Goal: Contribute content: Contribute content

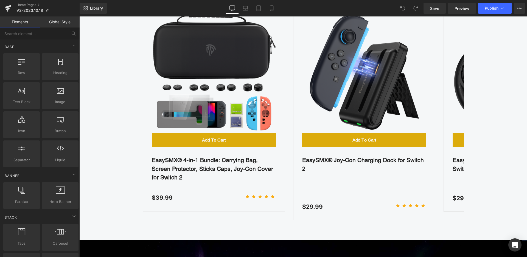
scroll to position [275, 0]
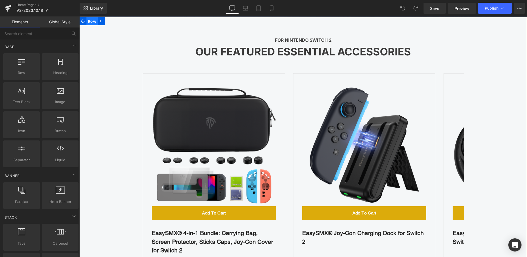
click at [92, 21] on span "Row" at bounding box center [92, 21] width 11 height 8
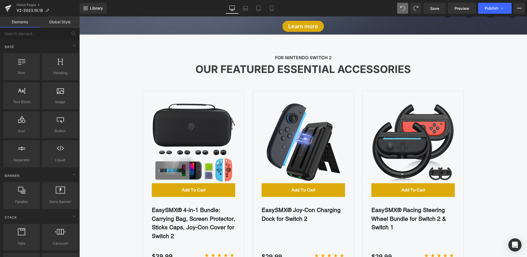
scroll to position [220, 0]
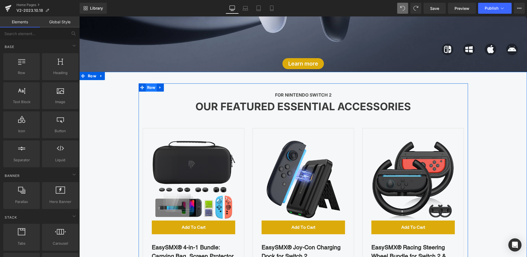
click at [147, 89] on span "Row" at bounding box center [151, 87] width 11 height 8
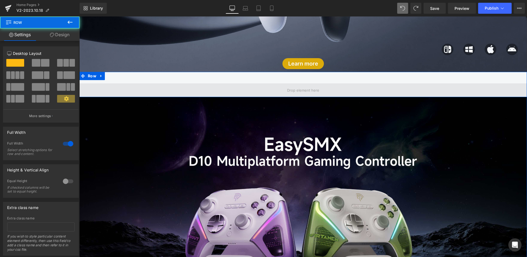
drag, startPoint x: 130, startPoint y: 87, endPoint x: 142, endPoint y: 85, distance: 12.2
click at [130, 88] on span at bounding box center [303, 90] width 448 height 14
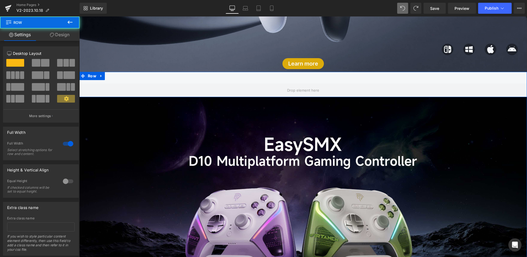
click at [333, 77] on div "Row" at bounding box center [303, 84] width 448 height 25
click at [79, 16] on div at bounding box center [79, 16] width 0 height 0
drag, startPoint x: 125, startPoint y: 94, endPoint x: 133, endPoint y: 75, distance: 21.2
click at [133, 75] on div "Row" at bounding box center [303, 84] width 448 height 25
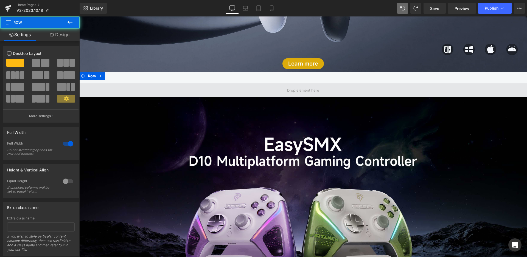
click at [154, 91] on span at bounding box center [303, 90] width 448 height 14
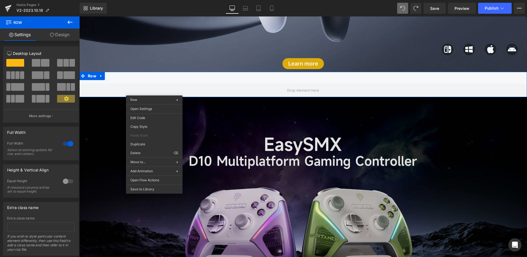
drag, startPoint x: 235, startPoint y: 168, endPoint x: 155, endPoint y: 152, distance: 81.1
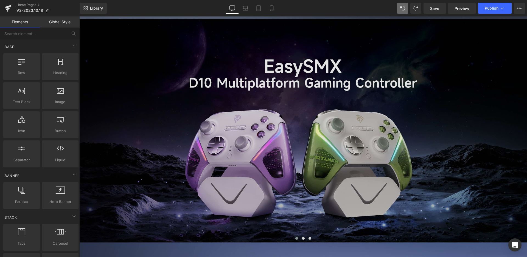
scroll to position [247, 0]
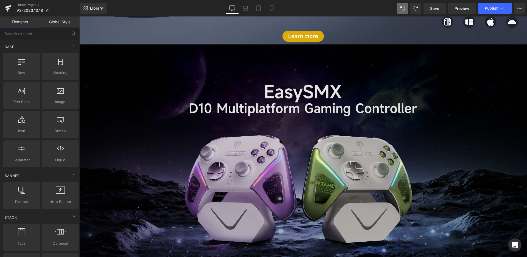
click at [226, 161] on img at bounding box center [303, 156] width 448 height 224
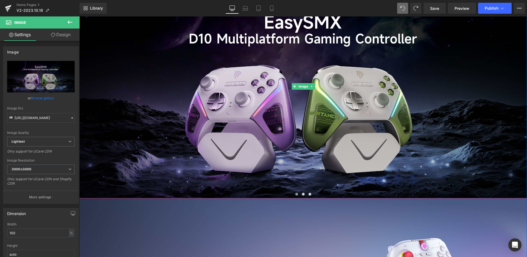
scroll to position [357, 0]
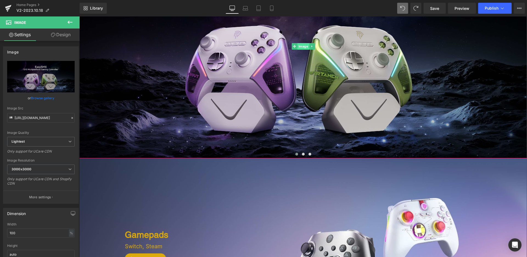
click at [297, 47] on span "Image" at bounding box center [303, 46] width 12 height 7
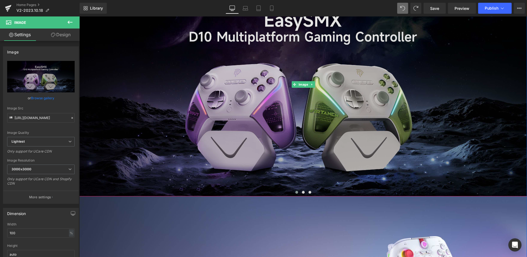
scroll to position [247, 0]
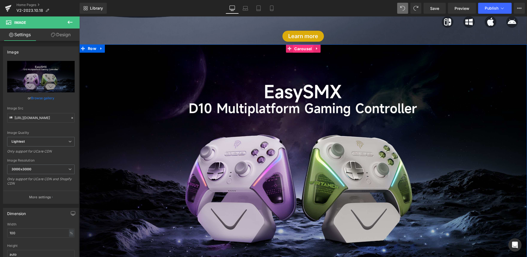
click at [296, 51] on span "Carousel" at bounding box center [303, 49] width 20 height 8
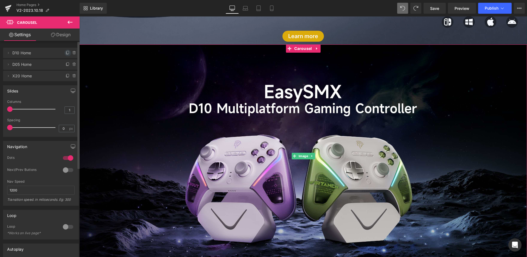
click at [66, 53] on icon at bounding box center [68, 53] width 4 height 4
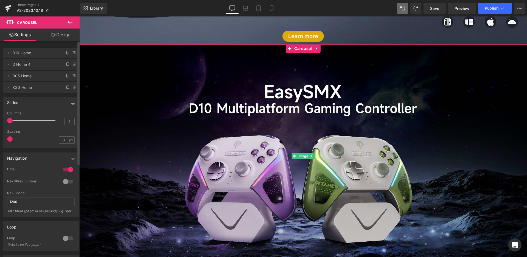
drag, startPoint x: 8, startPoint y: 64, endPoint x: 10, endPoint y: 49, distance: 15.8
click at [10, 47] on ul "Delete Cancel D10 Home D10 Home Delete Cancel D Home 4 D Home 4 Delete Cancel D…" at bounding box center [41, 47] width 76 height 0
click at [74, 63] on icon at bounding box center [74, 63] width 1 height 1
click at [70, 64] on button "Delete" at bounding box center [68, 64] width 17 height 7
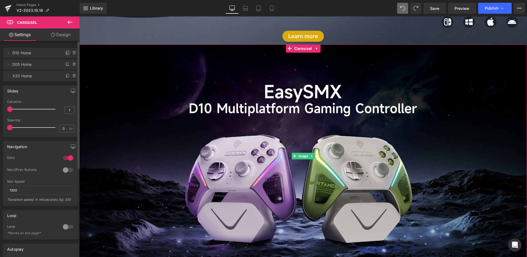
click at [67, 52] on icon at bounding box center [68, 52] width 2 height 3
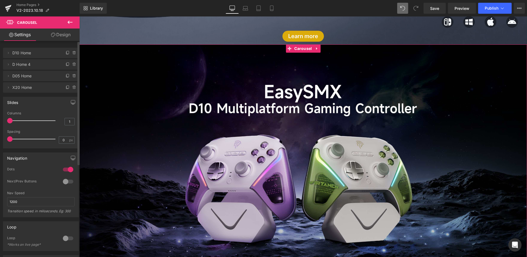
click at [26, 67] on span "D Home 4" at bounding box center [35, 64] width 46 height 10
click at [7, 64] on icon at bounding box center [8, 64] width 4 height 4
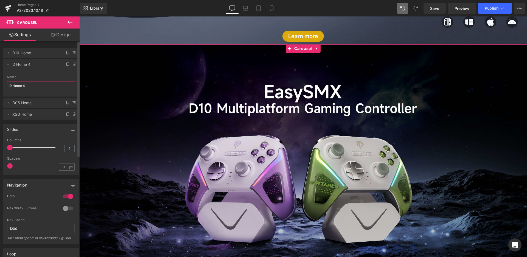
click at [12, 86] on input "D Home 4" at bounding box center [41, 85] width 68 height 9
click at [11, 85] on input "D Home 4" at bounding box center [41, 85] width 68 height 9
click at [24, 58] on div "Delete Cancel D10 Home D10 Home Name D10 Home Delete Cancel D Home 4 D Home 4 N…" at bounding box center [41, 83] width 76 height 73
click at [7, 53] on icon at bounding box center [8, 53] width 4 height 4
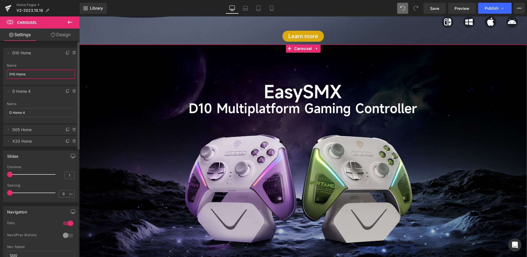
drag, startPoint x: 15, startPoint y: 75, endPoint x: 1, endPoint y: 76, distance: 13.8
click at [1, 76] on div "Delete Cancel D10 Home D10 Home Name D10 Home Delete Cancel D Home 4 D Home 4 N…" at bounding box center [41, 94] width 82 height 104
click at [16, 74] on input "X05Pro Home" at bounding box center [41, 74] width 68 height 9
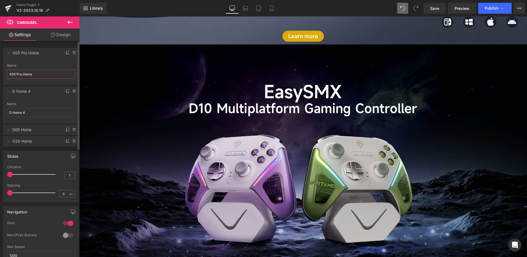
type input "X05 Pro Home"
click at [28, 86] on div "Delete Cancel X05 Pro Home X05 Pro Home Name X05 Pro Home Delete Cancel D Home …" at bounding box center [41, 97] width 76 height 100
click at [9, 92] on icon at bounding box center [8, 91] width 4 height 4
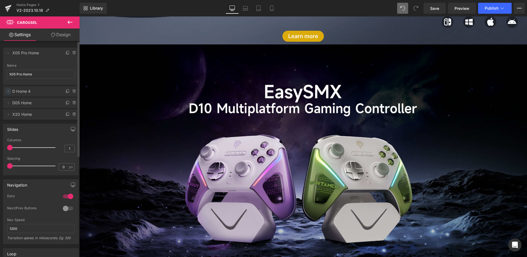
click at [9, 92] on icon at bounding box center [8, 91] width 4 height 4
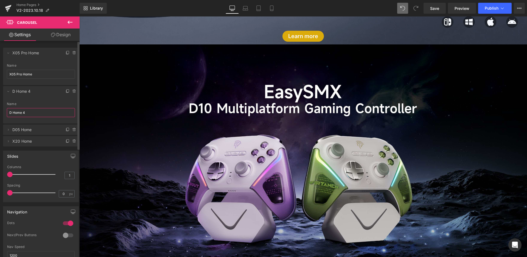
drag, startPoint x: 33, startPoint y: 112, endPoint x: 12, endPoint y: 113, distance: 21.4
click at [12, 113] on input "D Home 4" at bounding box center [41, 112] width 68 height 9
type input "D10 Home"
click at [8, 92] on icon at bounding box center [8, 91] width 4 height 4
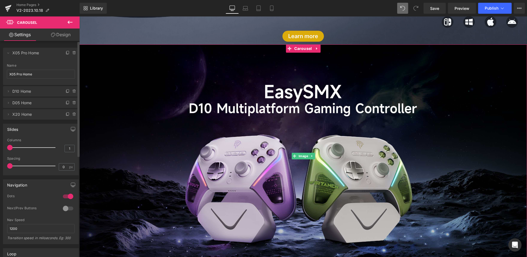
click at [23, 54] on span "X05 Pro Home" at bounding box center [35, 53] width 46 height 10
click at [7, 53] on icon at bounding box center [8, 53] width 4 height 4
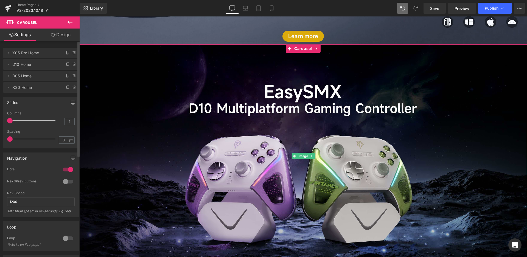
click at [26, 53] on span "X05 Pro Home" at bounding box center [35, 53] width 46 height 10
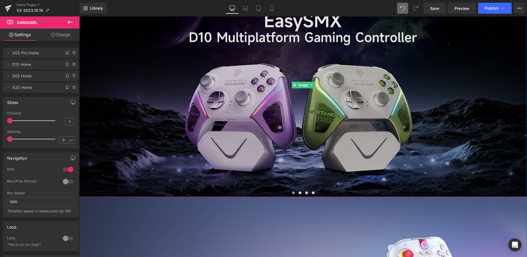
scroll to position [275, 0]
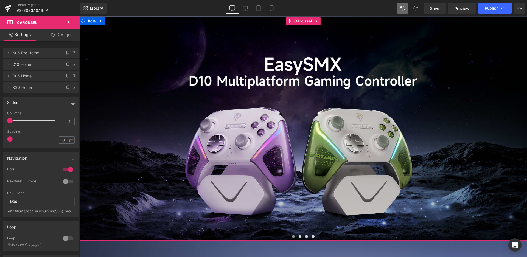
click at [292, 237] on span at bounding box center [293, 236] width 3 height 3
click at [299, 237] on span at bounding box center [300, 236] width 3 height 3
click at [292, 236] on span at bounding box center [293, 236] width 3 height 3
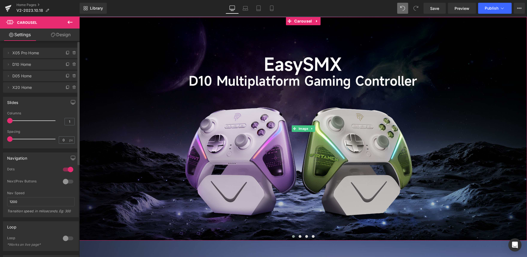
click at [20, 51] on span "X05 Pro Home" at bounding box center [35, 53] width 46 height 10
click at [9, 53] on icon at bounding box center [8, 53] width 1 height 2
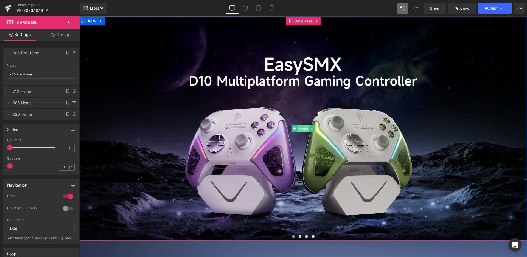
click at [298, 130] on span "Image" at bounding box center [303, 129] width 12 height 7
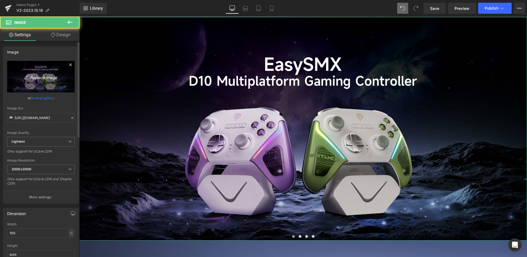
click at [41, 76] on icon "Replace Image" at bounding box center [41, 76] width 44 height 7
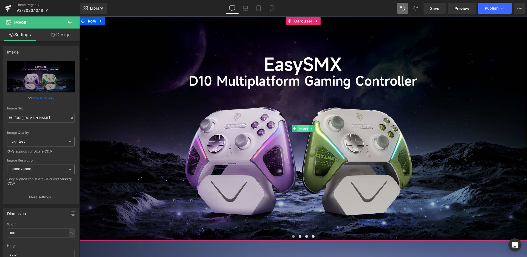
click at [299, 129] on span "Image" at bounding box center [303, 129] width 12 height 7
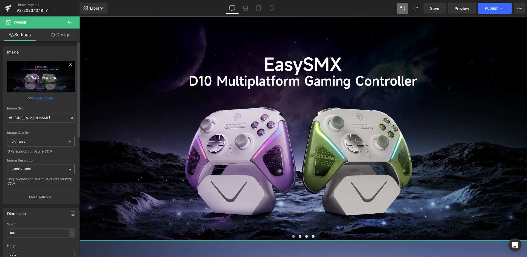
click at [29, 74] on icon "Replace Image" at bounding box center [41, 76] width 44 height 7
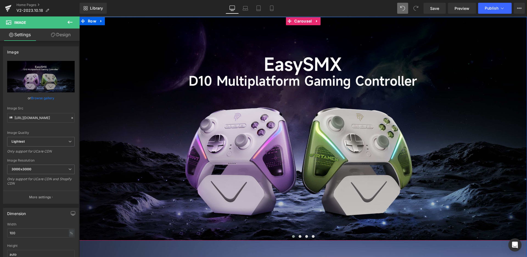
click at [292, 236] on span at bounding box center [293, 236] width 3 height 3
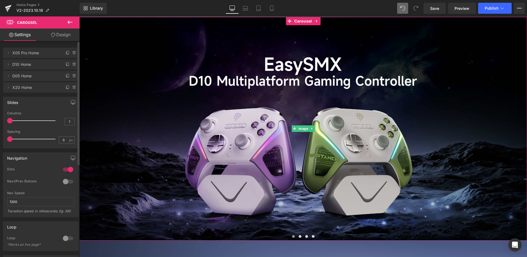
click at [19, 49] on span "X05 Pro Home" at bounding box center [35, 53] width 46 height 10
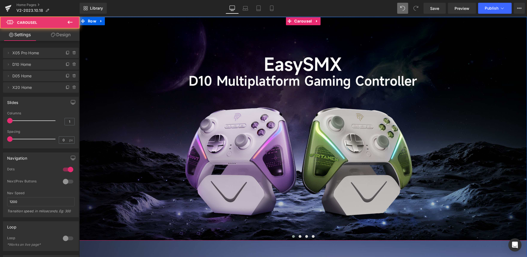
click at [292, 237] on span at bounding box center [293, 236] width 3 height 3
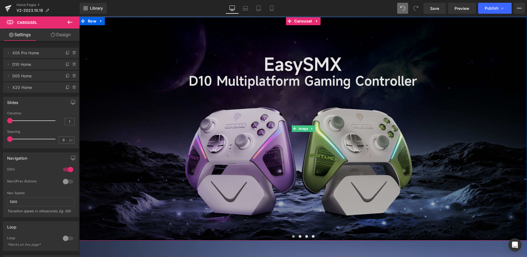
drag, startPoint x: 298, startPoint y: 126, endPoint x: 268, endPoint y: 124, distance: 30.6
click at [298, 126] on span "Image" at bounding box center [303, 129] width 12 height 7
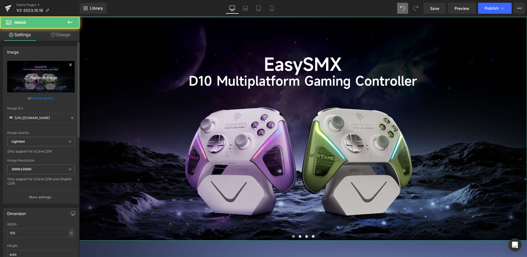
click at [39, 72] on link "Replace Image" at bounding box center [41, 77] width 68 height 32
type input "C:\fakepath\X05Pro-黑白-logo.jpg"
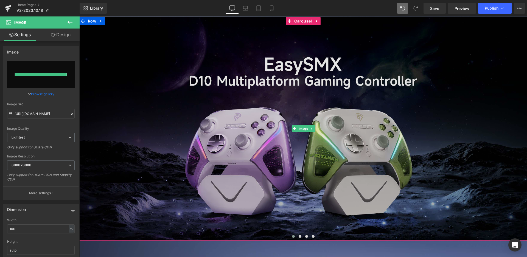
type input "[URL][DOMAIN_NAME]"
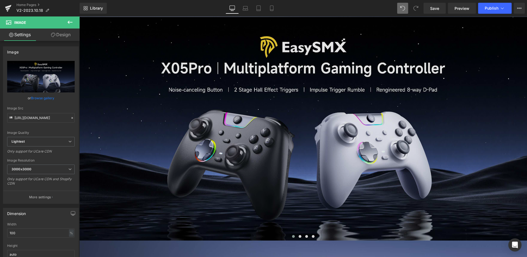
click at [290, 134] on img at bounding box center [303, 129] width 448 height 224
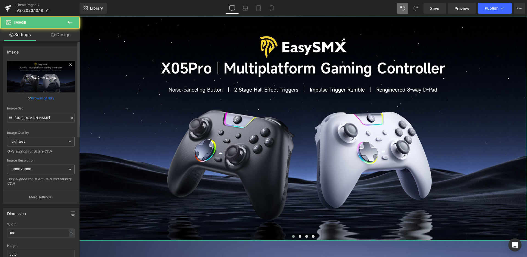
click at [48, 75] on icon "Replace Image" at bounding box center [41, 76] width 44 height 7
type input "C:\fakepath\X05Pro-黑白-KV.jpg"
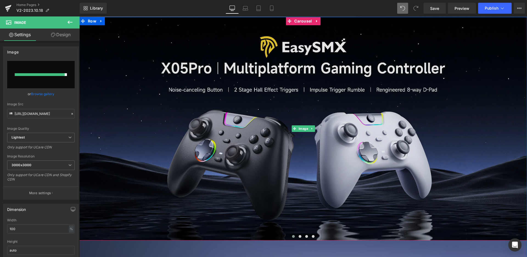
type input "[URL][DOMAIN_NAME]"
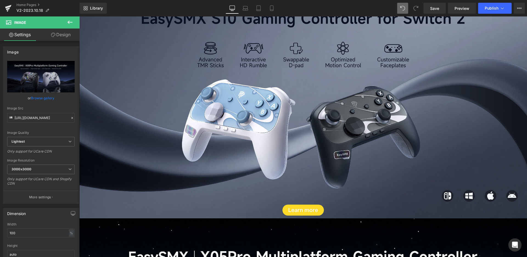
scroll to position [110, 0]
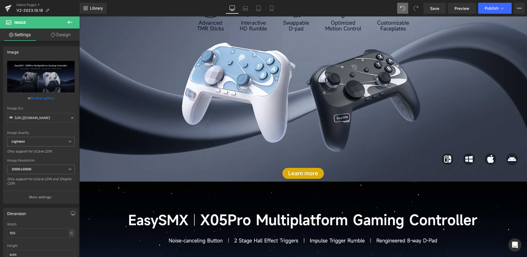
click at [283, 118] on div at bounding box center [303, 66] width 448 height 231
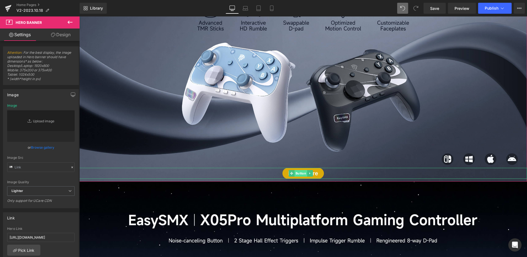
type input "[URL][DOMAIN_NAME]"
click at [296, 172] on span "Button" at bounding box center [301, 174] width 13 height 7
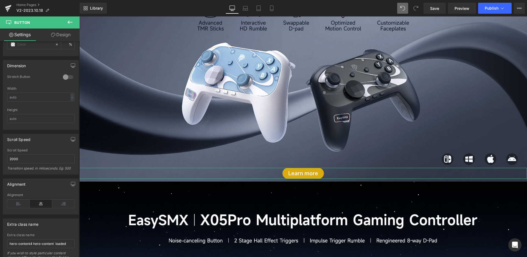
scroll to position [405, 0]
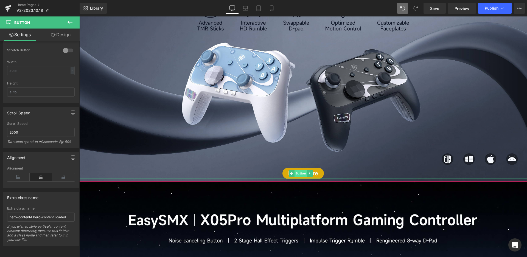
click at [300, 174] on span "Button" at bounding box center [301, 173] width 13 height 7
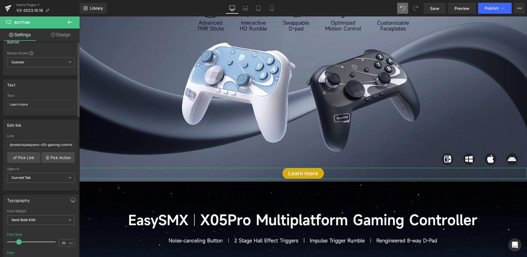
scroll to position [0, 0]
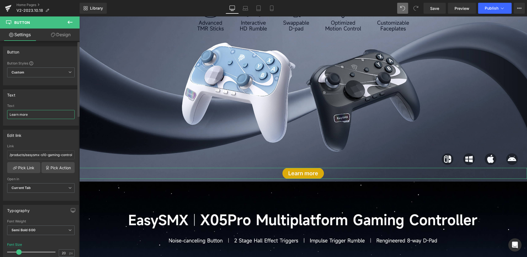
drag, startPoint x: 34, startPoint y: 115, endPoint x: 5, endPoint y: 110, distance: 29.3
click at [5, 110] on div "Learn more Text Learn more" at bounding box center [40, 114] width 75 height 21
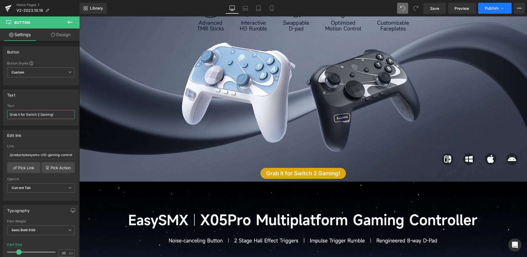
type input "Grab it for Switch 2 Gaming!"
click at [495, 6] on span "Publish" at bounding box center [492, 8] width 14 height 4
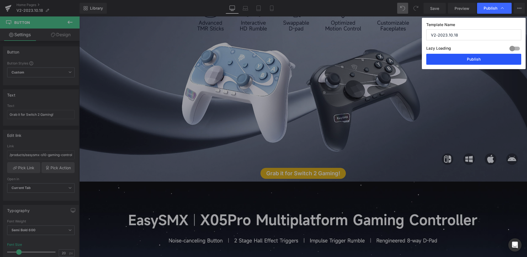
click at [0, 0] on button "Publish" at bounding box center [0, 0] width 0 height 0
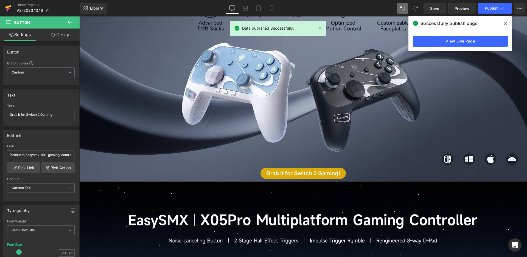
click at [6, 5] on icon at bounding box center [8, 8] width 7 height 14
